Goal: Transaction & Acquisition: Subscribe to service/newsletter

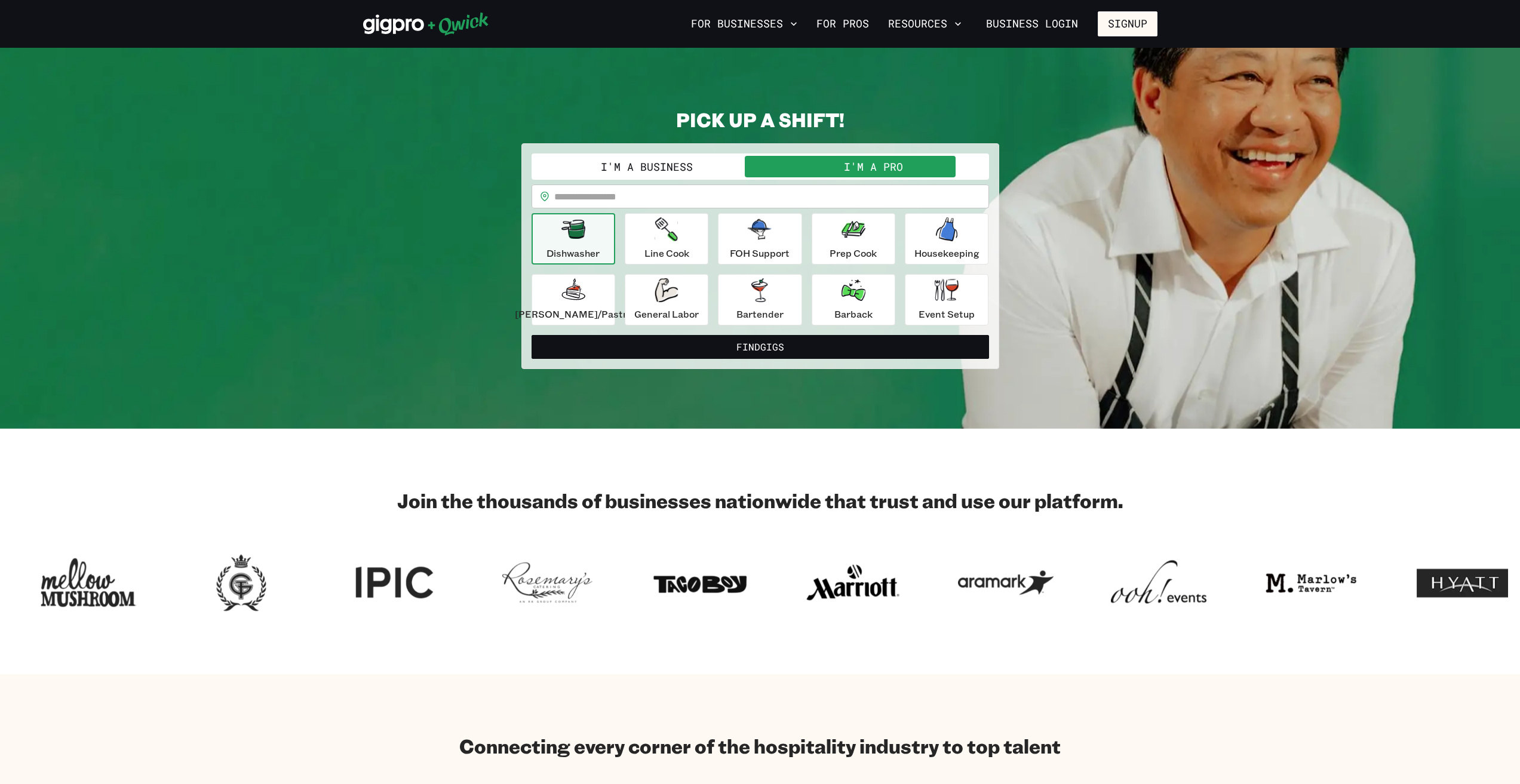
click at [585, 238] on icon "button" at bounding box center [573, 229] width 24 height 19
click at [653, 200] on input "text" at bounding box center [771, 197] width 435 height 24
type input "*****"
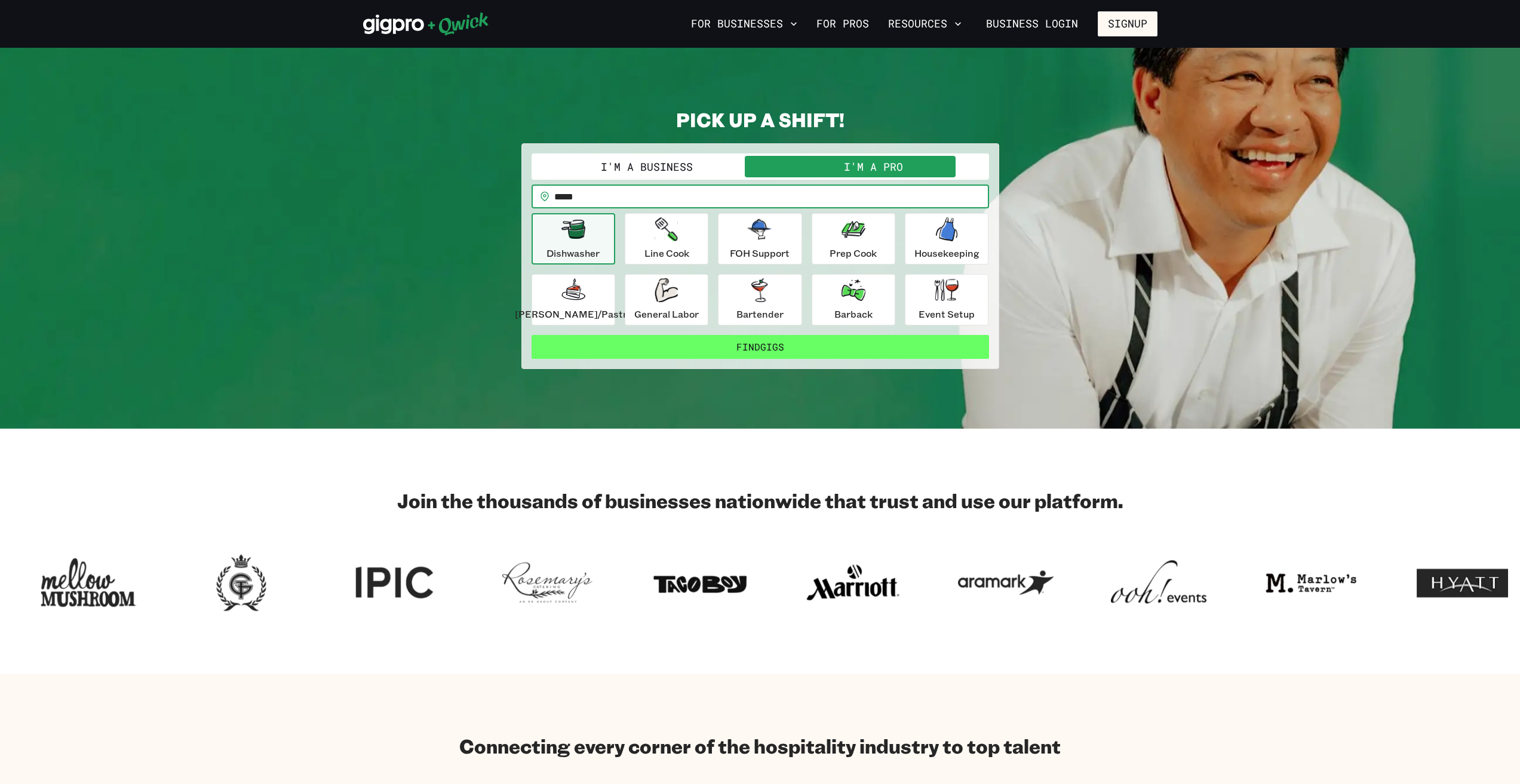
click at [768, 337] on button "Find Gigs" at bounding box center [760, 347] width 457 height 24
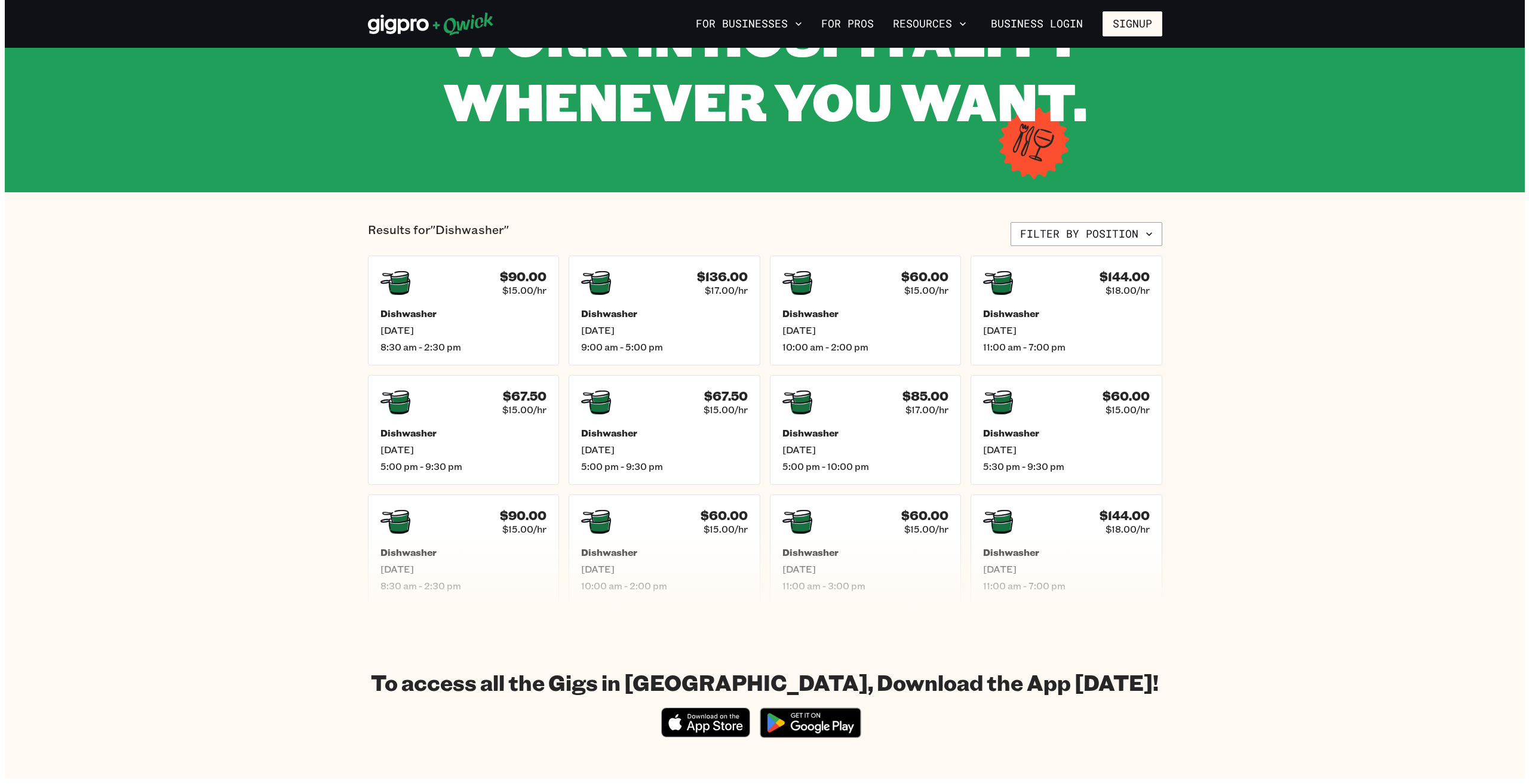
scroll to position [120, 0]
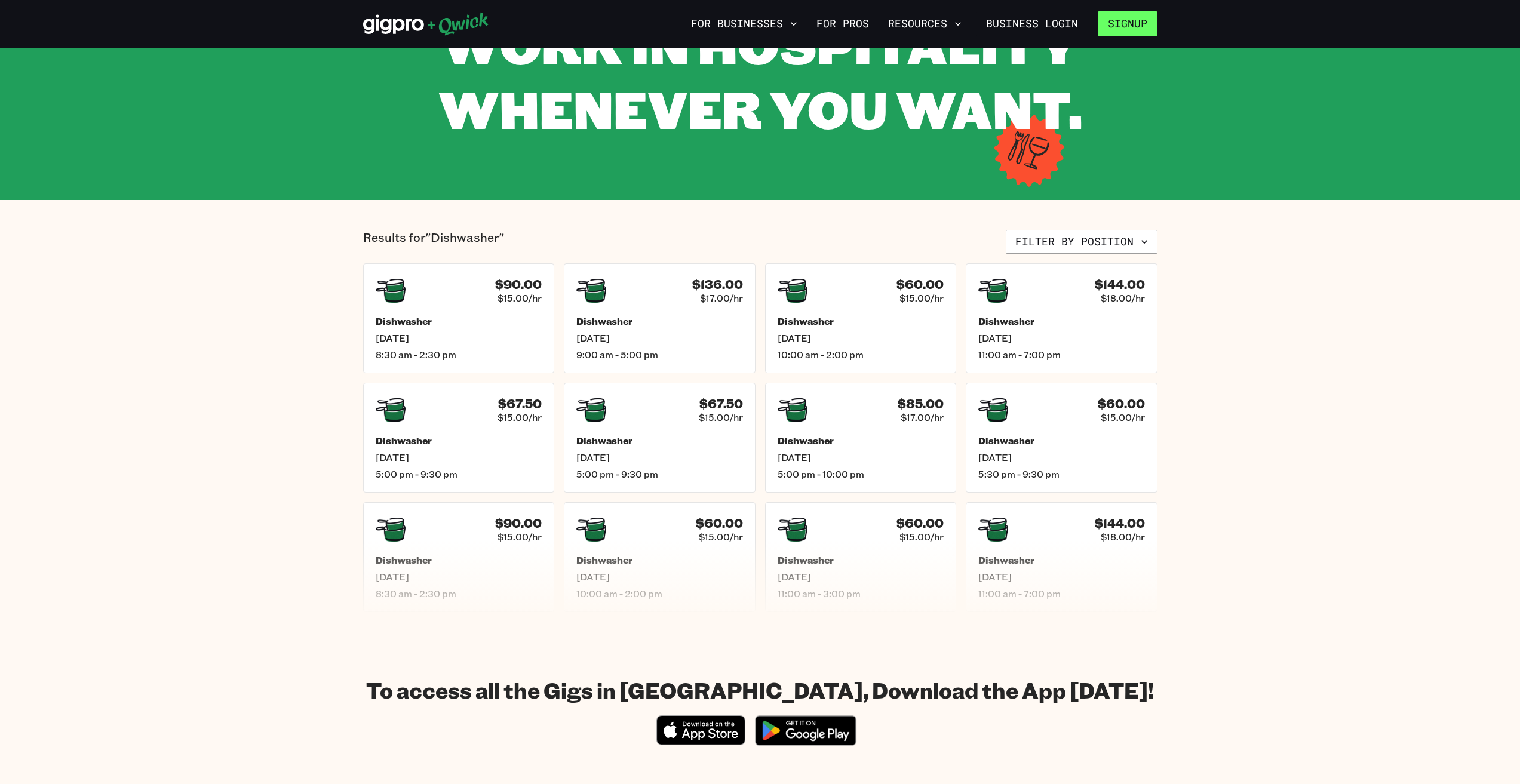
click at [1137, 33] on button "Signup" at bounding box center [1127, 23] width 60 height 25
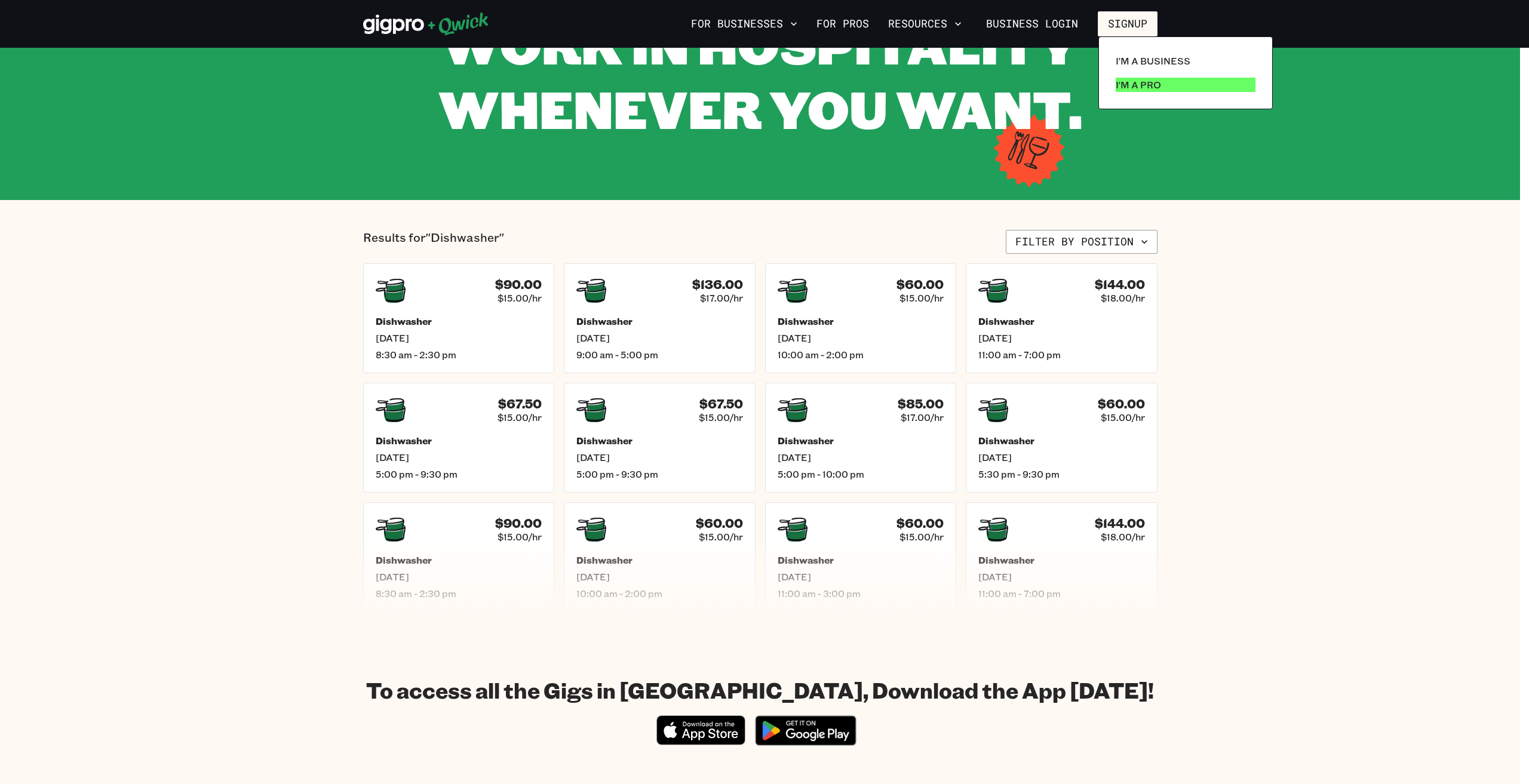
click at [1161, 80] on link "I'm a Pro" at bounding box center [1186, 85] width 149 height 24
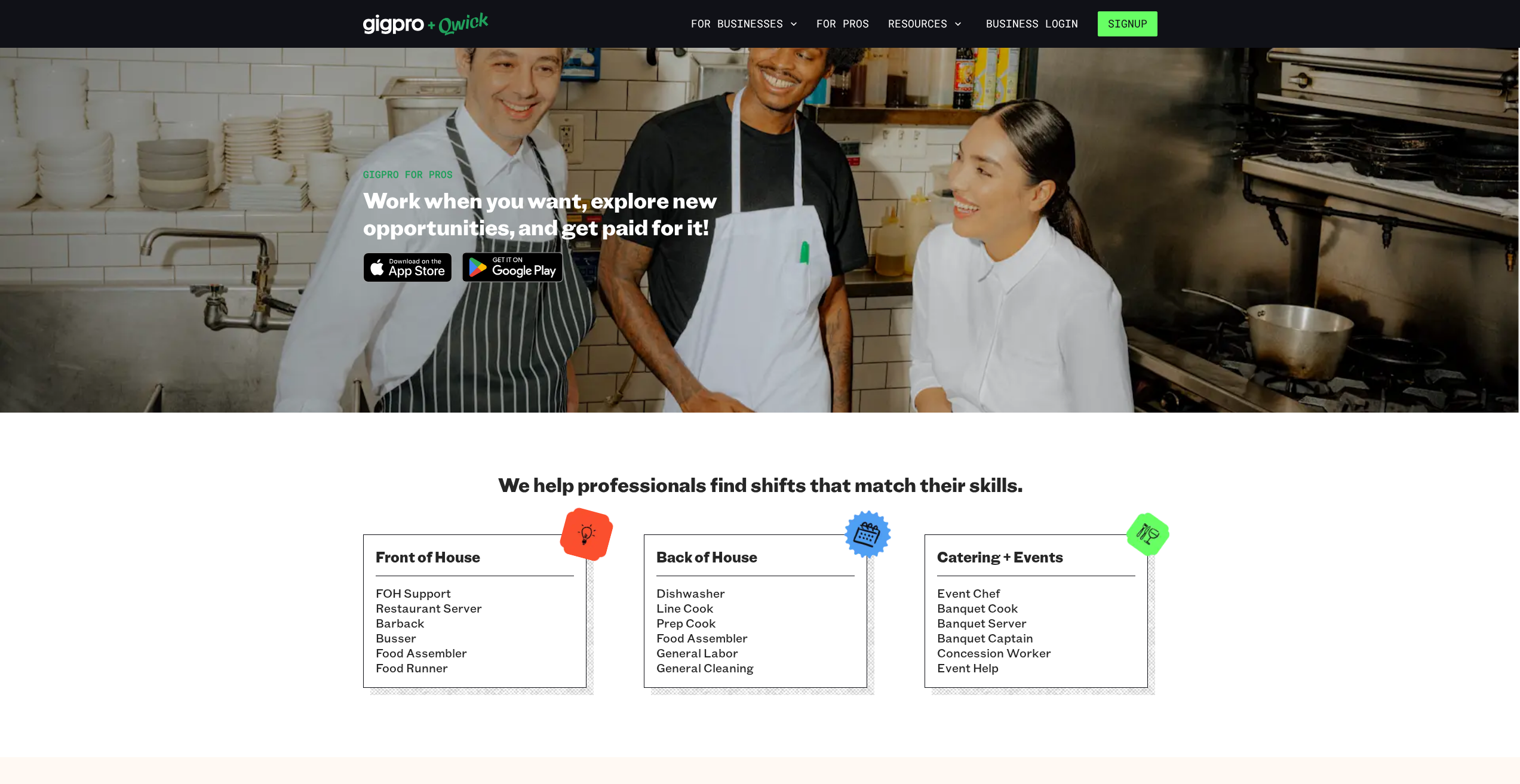
click at [1103, 30] on button "Signup" at bounding box center [1127, 23] width 60 height 25
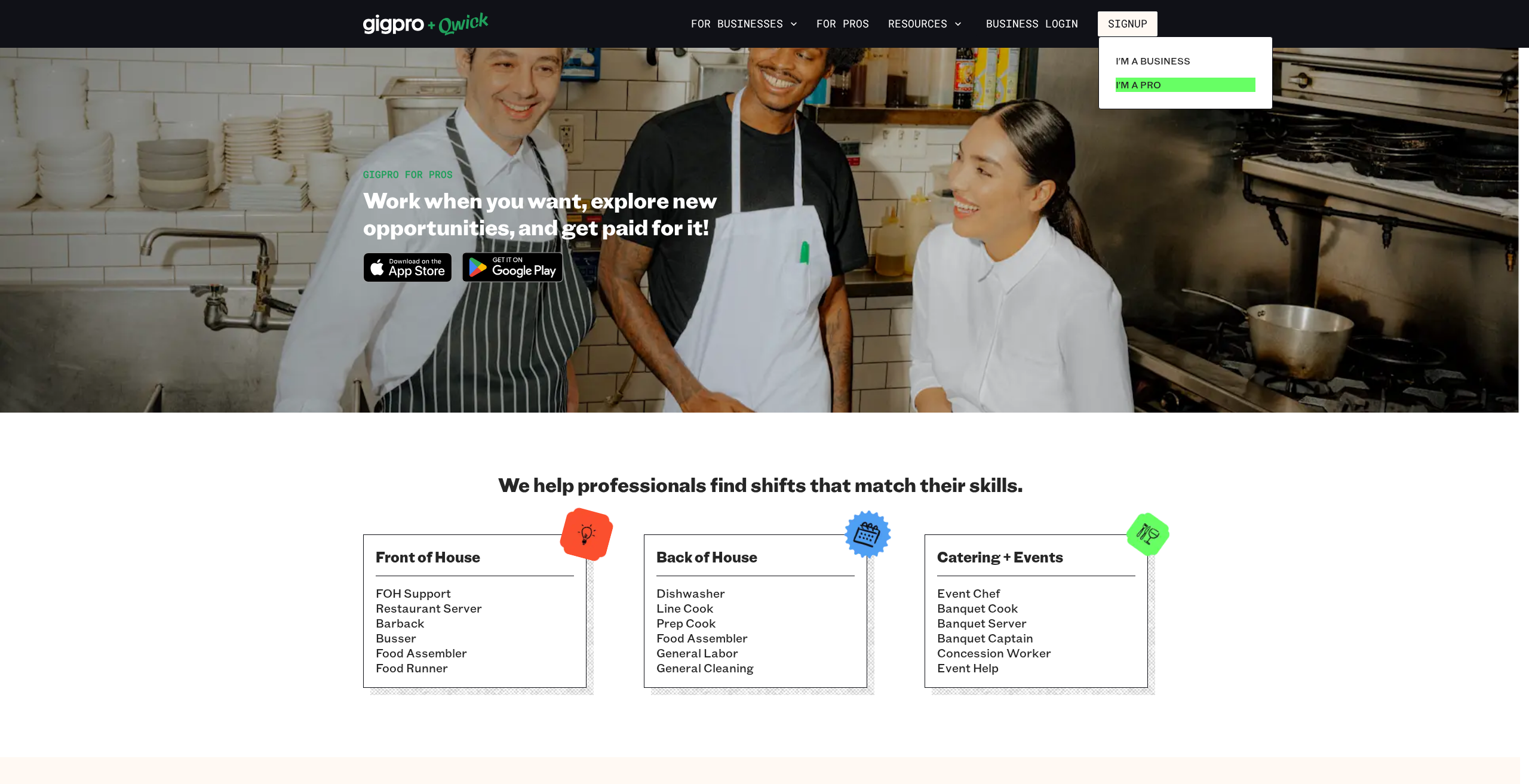
click at [1149, 82] on p "I'm a Pro" at bounding box center [1139, 84] width 45 height 14
click at [1136, 87] on p "I'm a Pro" at bounding box center [1139, 84] width 45 height 14
click at [1033, 71] on div at bounding box center [764, 392] width 1529 height 784
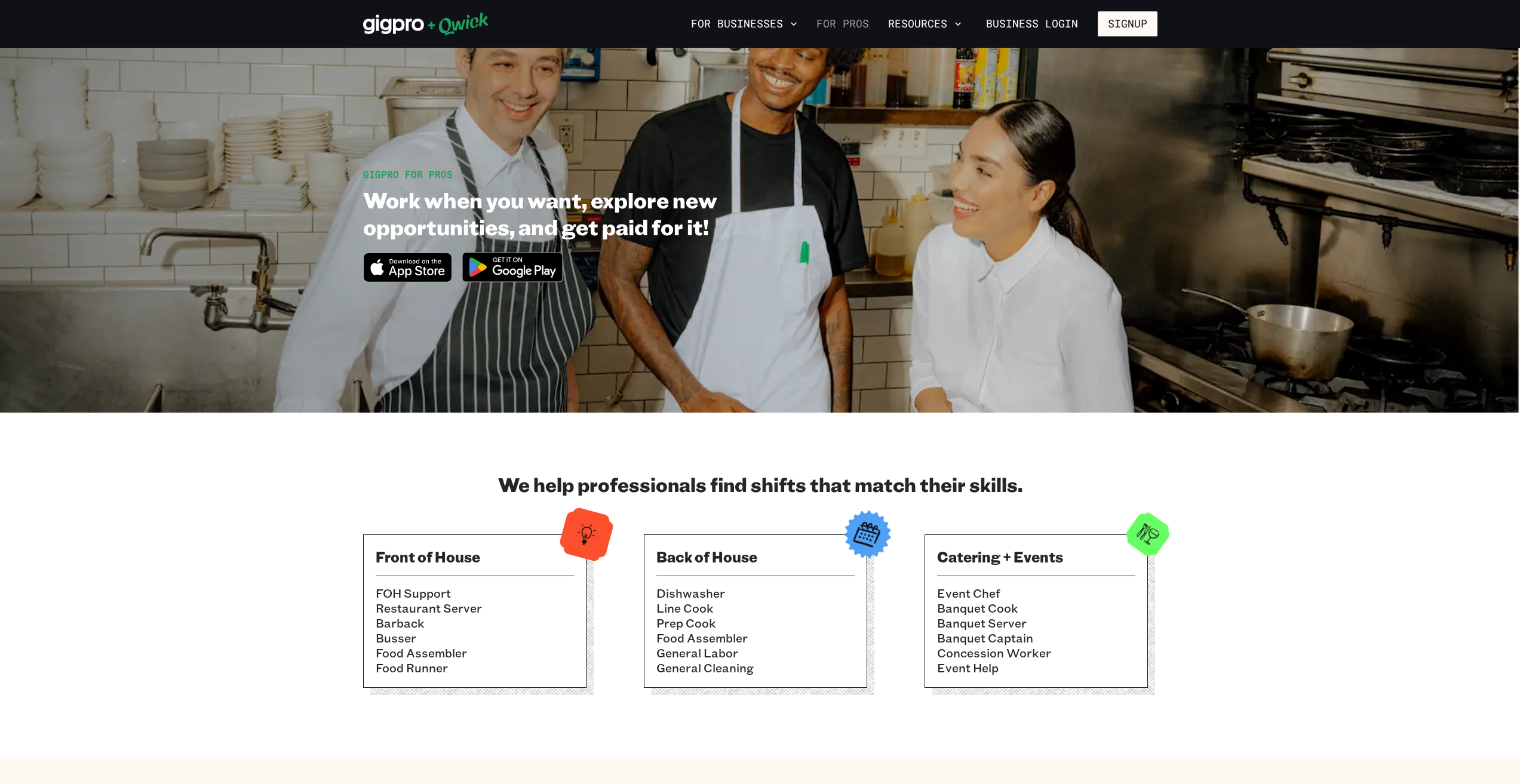
click at [835, 26] on link "For Pros" at bounding box center [842, 23] width 62 height 20
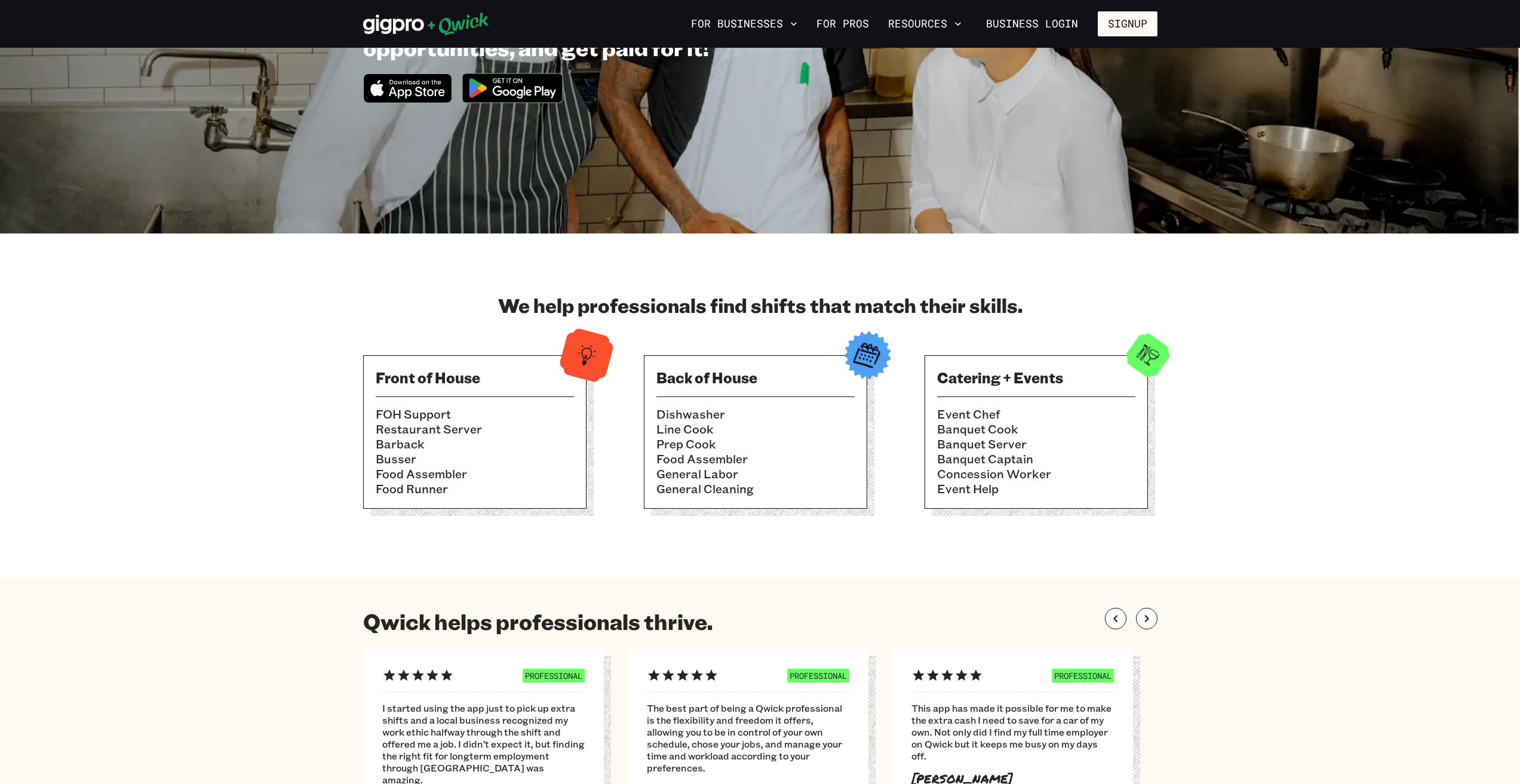
click at [604, 378] on img at bounding box center [587, 355] width 59 height 59
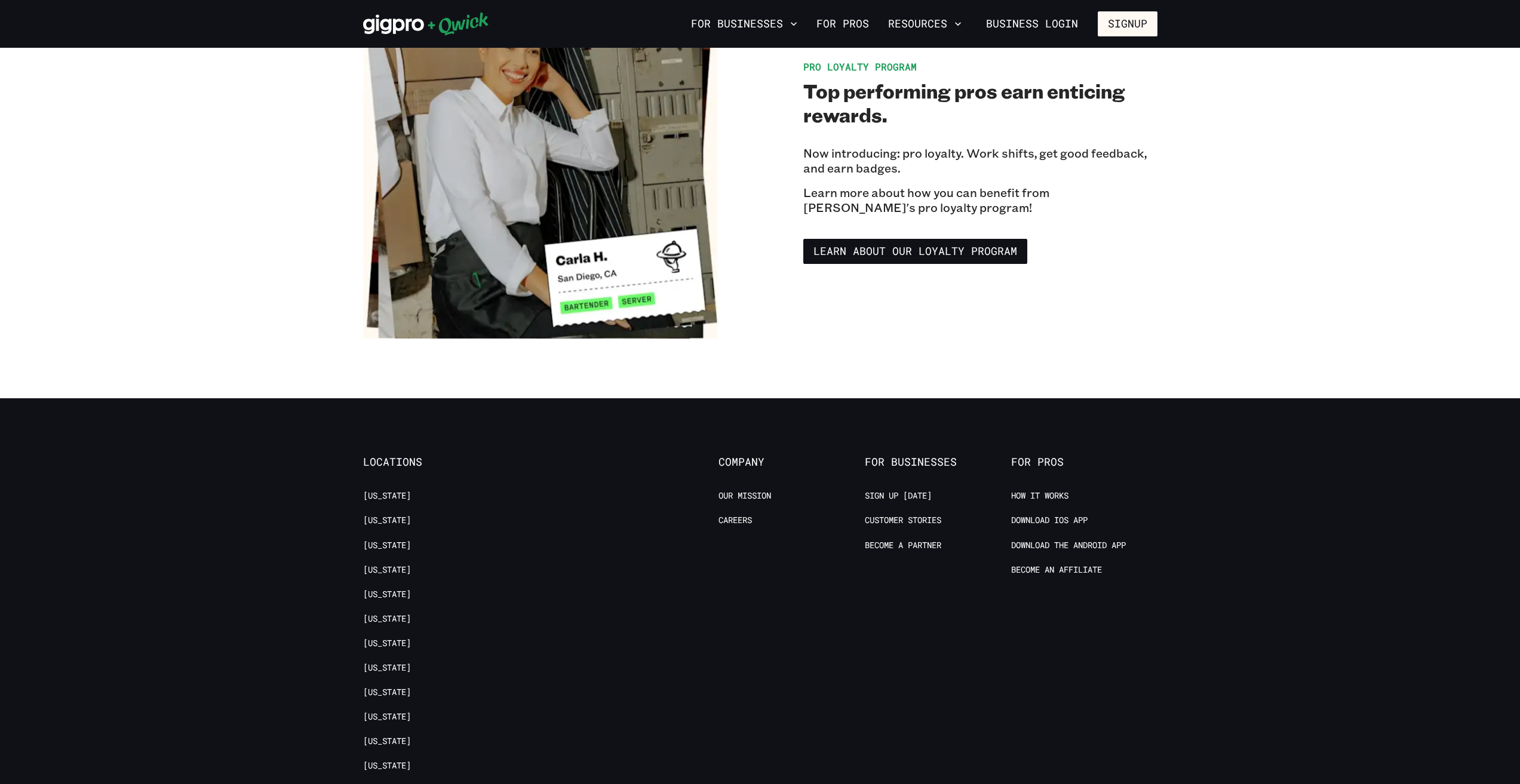
scroll to position [2030, 0]
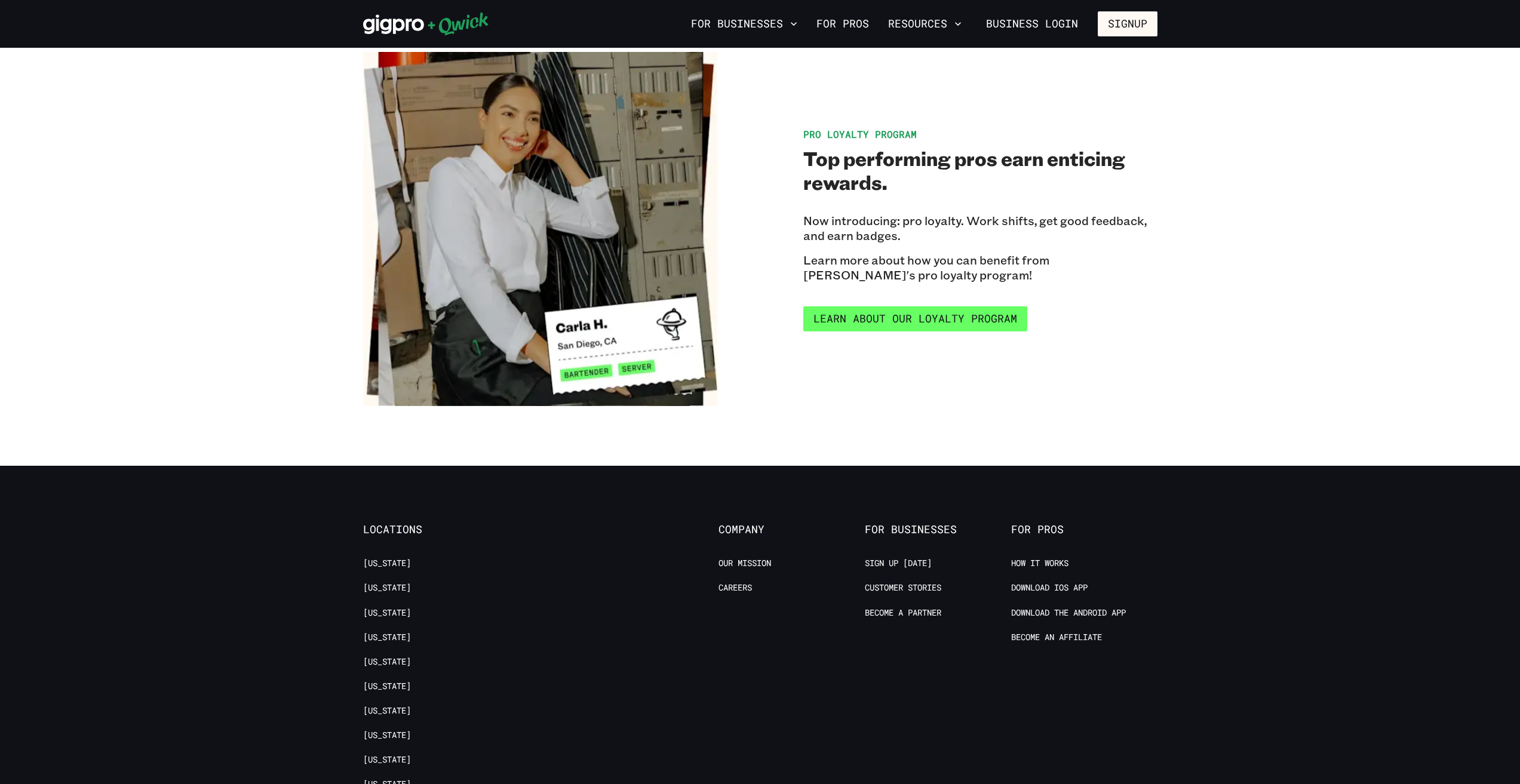
click at [960, 313] on link "Learn about our Loyalty Program" at bounding box center [914, 319] width 224 height 25
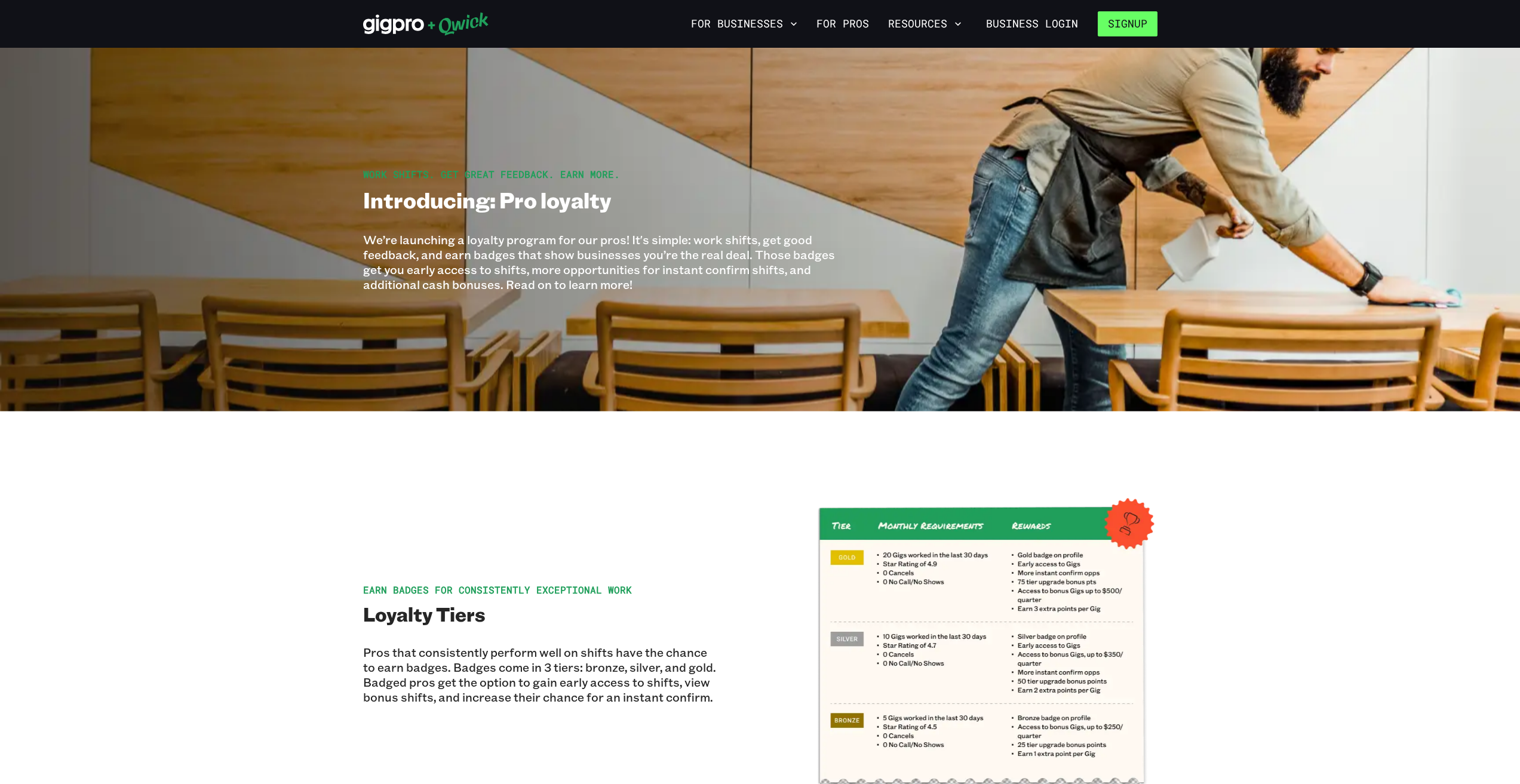
click at [1117, 13] on button "Signup" at bounding box center [1127, 23] width 60 height 25
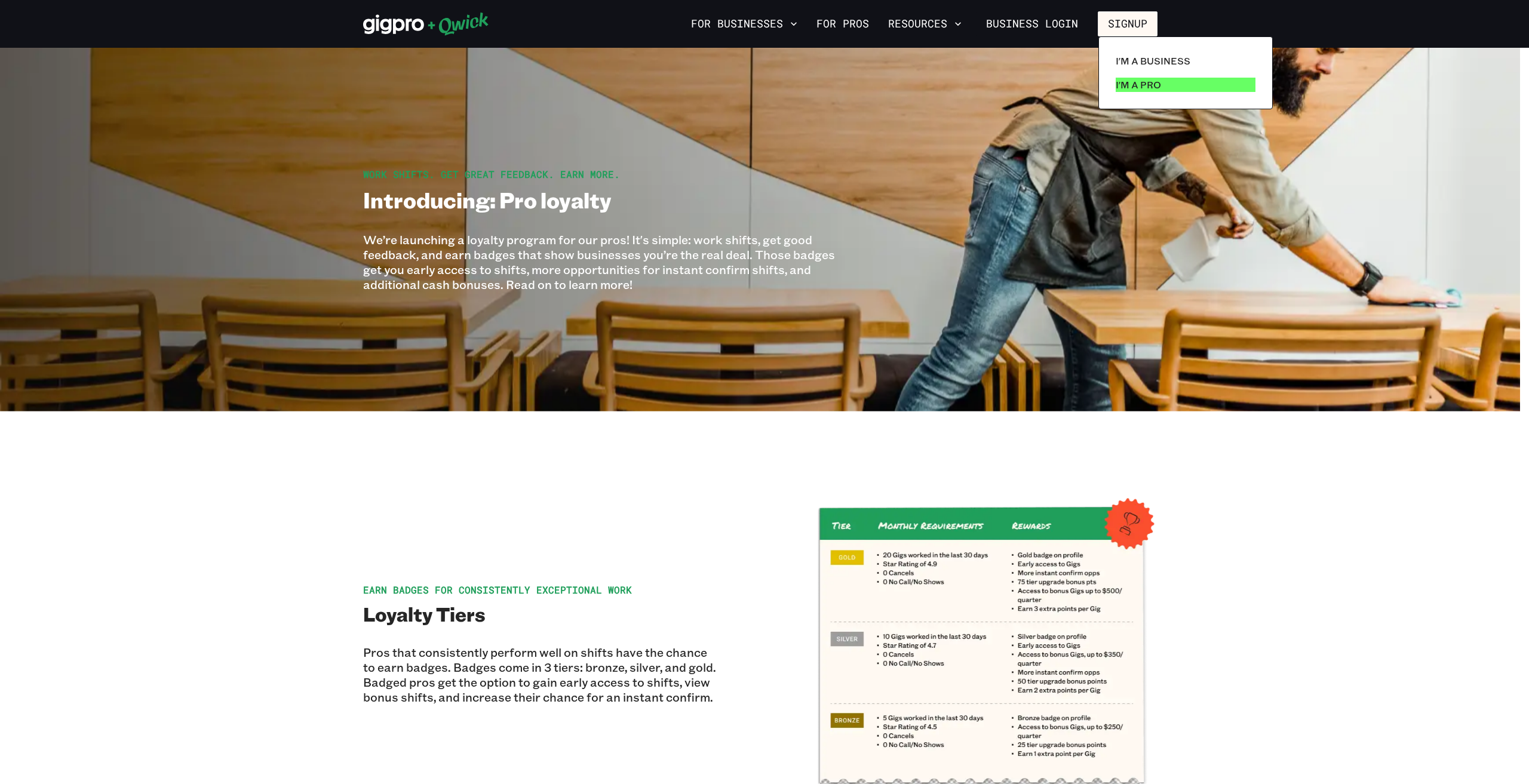
click at [1146, 82] on p "I'm a Pro" at bounding box center [1139, 84] width 45 height 14
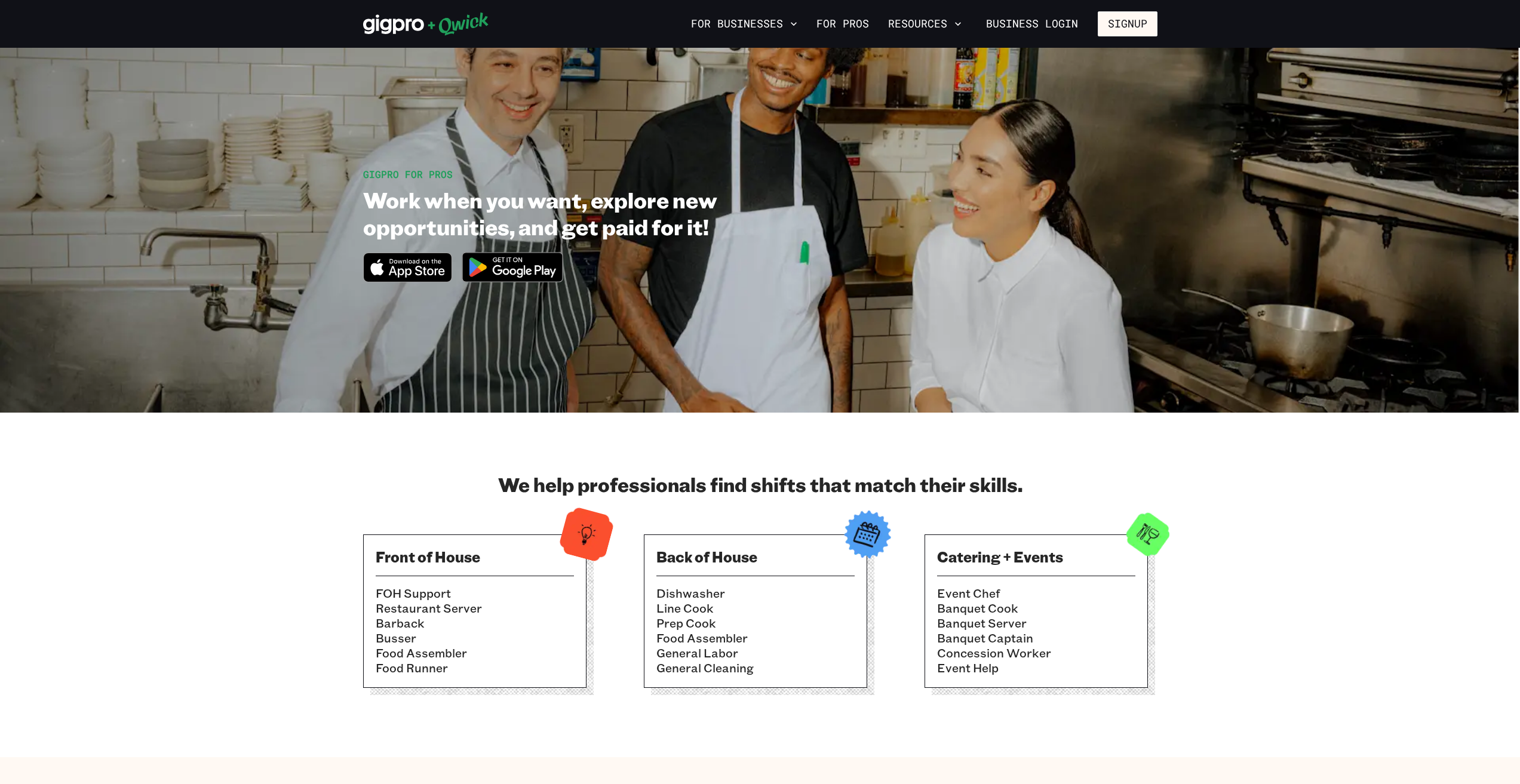
click at [405, 276] on icon "Download on the App Store" at bounding box center [417, 272] width 56 height 12
